Goal: Check status: Check status

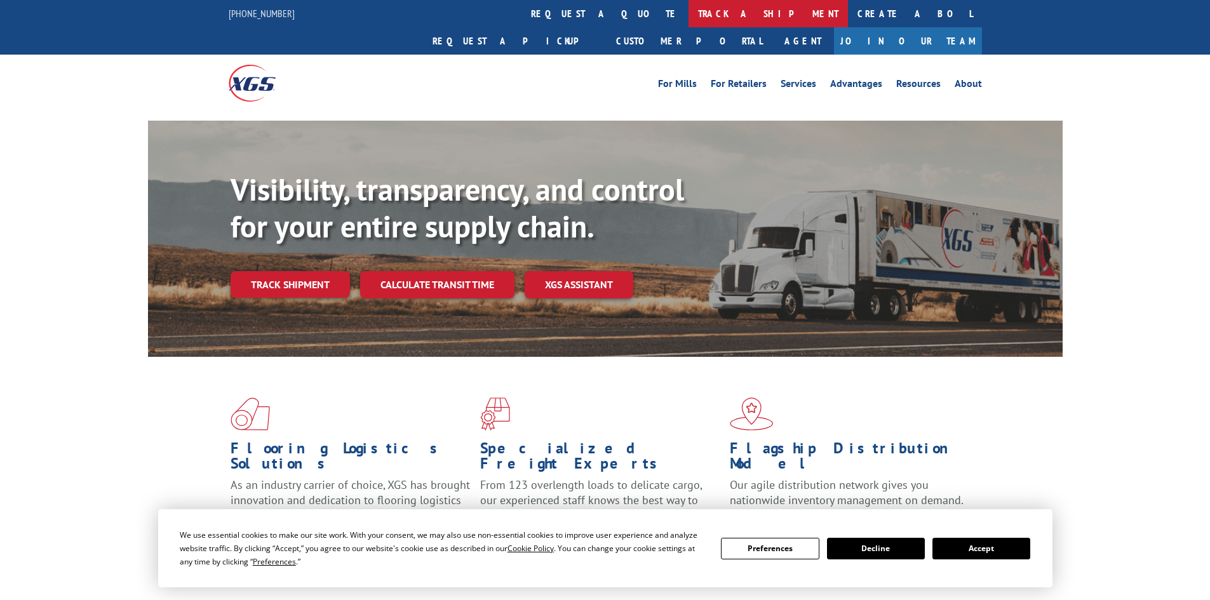
click at [688, 13] on link "track a shipment" at bounding box center [767, 13] width 159 height 27
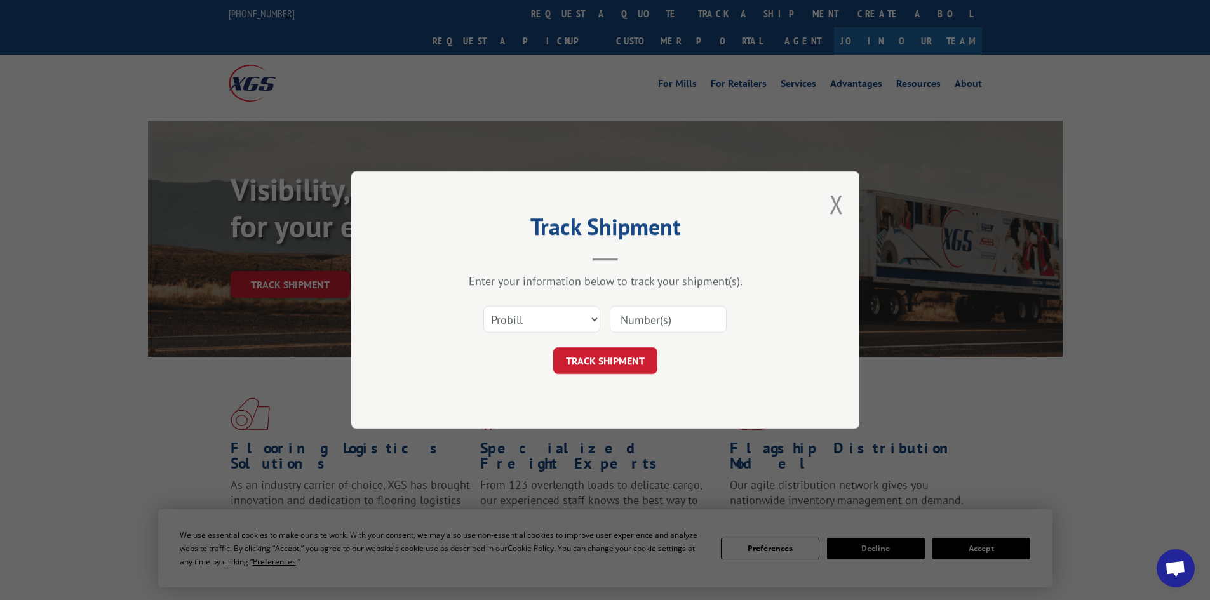
paste input "37545359"
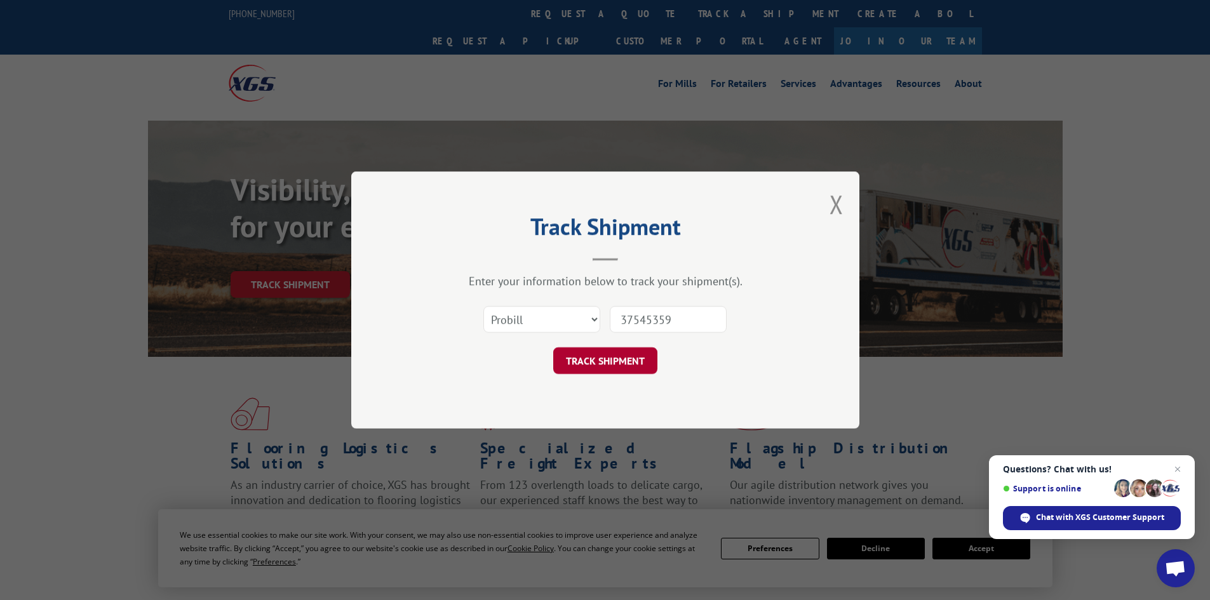
type input "37545359"
click at [617, 359] on button "TRACK SHIPMENT" at bounding box center [605, 360] width 104 height 27
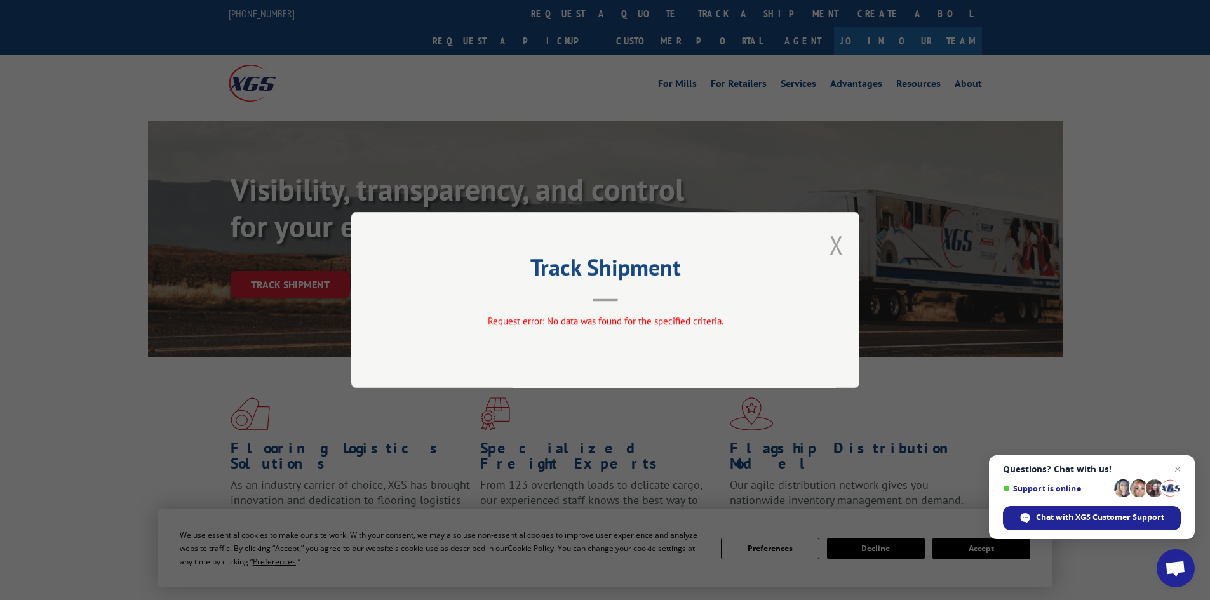
click at [836, 243] on button "Close modal" at bounding box center [836, 245] width 14 height 34
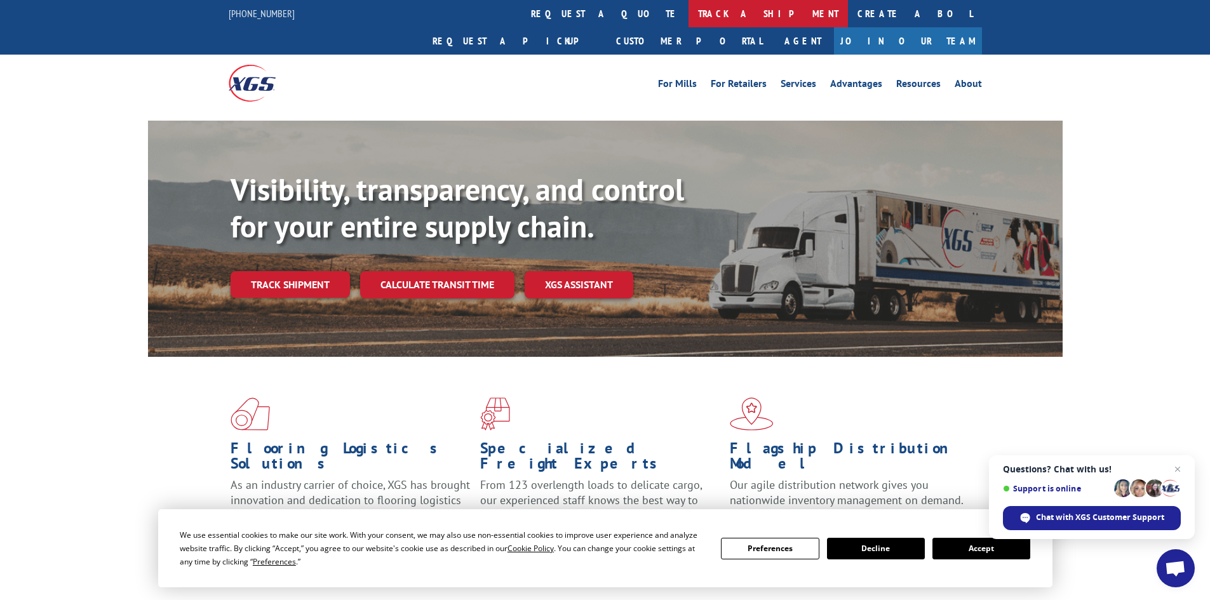
click at [688, 10] on link "track a shipment" at bounding box center [767, 13] width 159 height 27
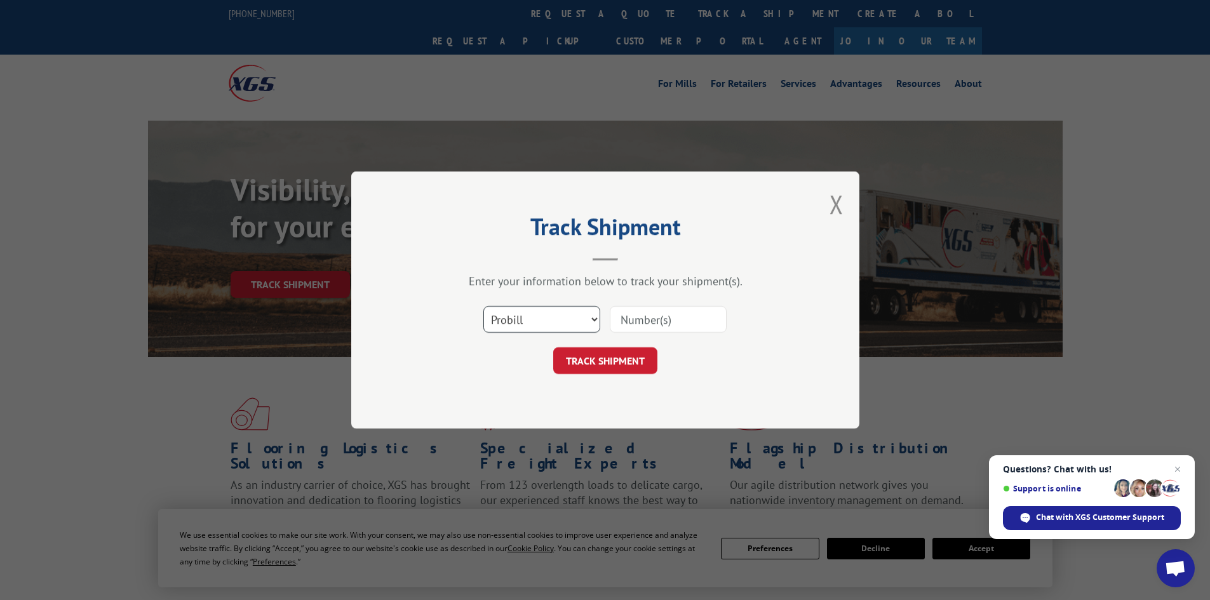
click at [585, 319] on select "Select category... Probill BOL PO" at bounding box center [541, 319] width 117 height 27
select select "po"
click at [483, 306] on select "Select category... Probill BOL PO" at bounding box center [541, 319] width 117 height 27
drag, startPoint x: 654, startPoint y: 334, endPoint x: 650, endPoint y: 321, distance: 14.1
paste input "37545359"
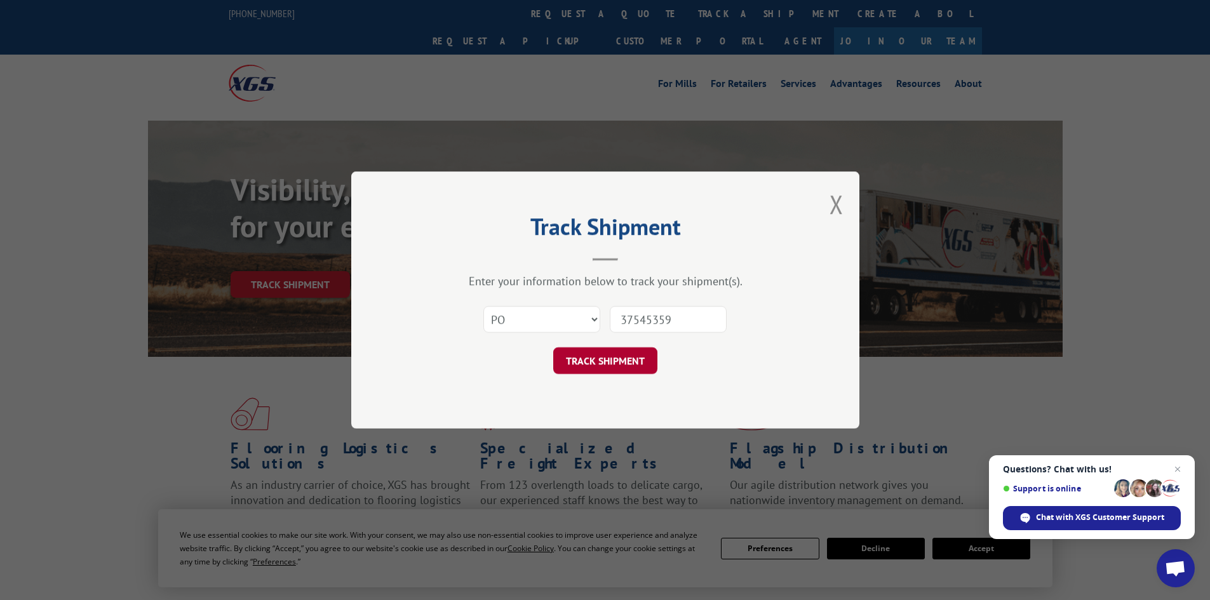
type input "37545359"
click at [619, 368] on button "TRACK SHIPMENT" at bounding box center [605, 360] width 104 height 27
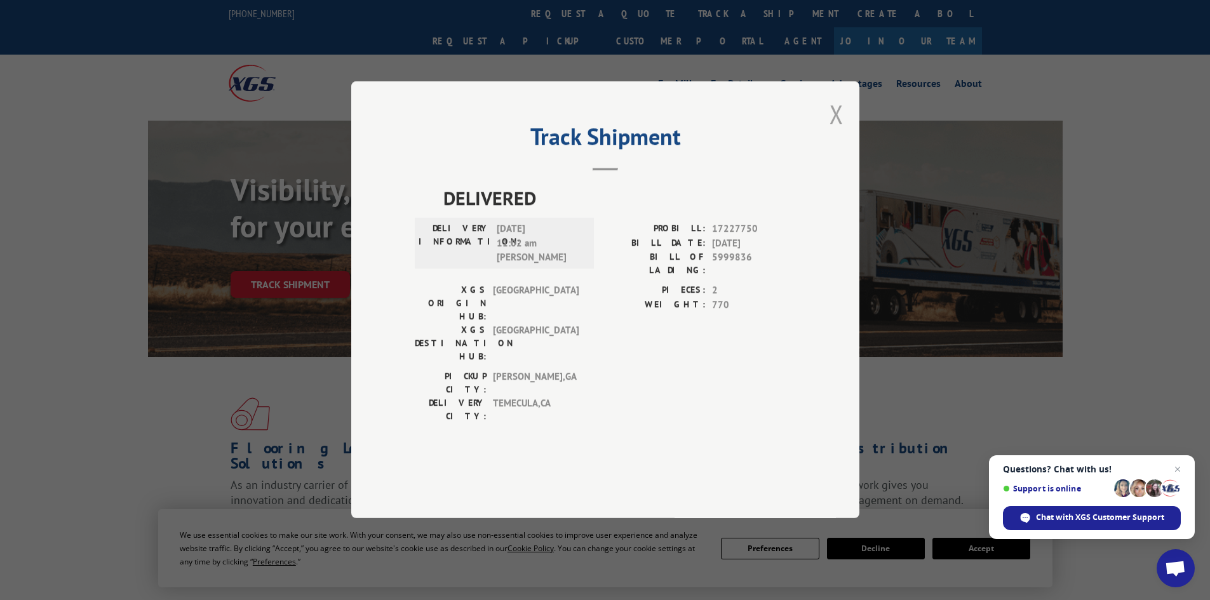
click at [836, 131] on button "Close modal" at bounding box center [836, 114] width 14 height 34
